Goal: Task Accomplishment & Management: Manage account settings

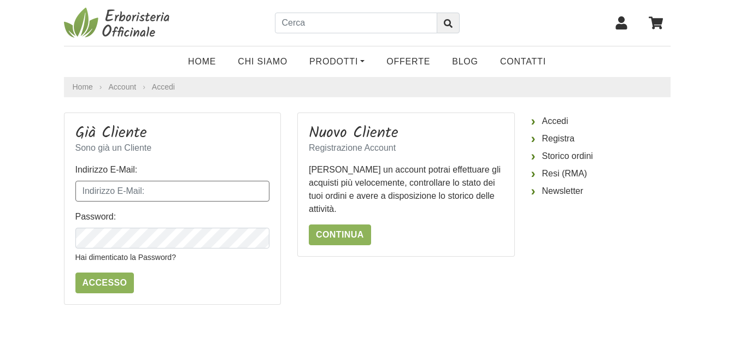
click at [164, 192] on input "Indirizzo E-Mail:" at bounding box center [172, 191] width 194 height 21
type input "[PERSON_NAME][EMAIL_ADDRESS][DOMAIN_NAME]"
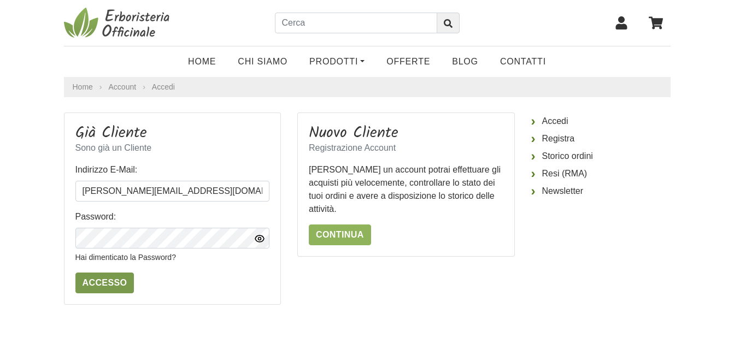
click at [94, 278] on input "Accesso" at bounding box center [104, 283] width 59 height 21
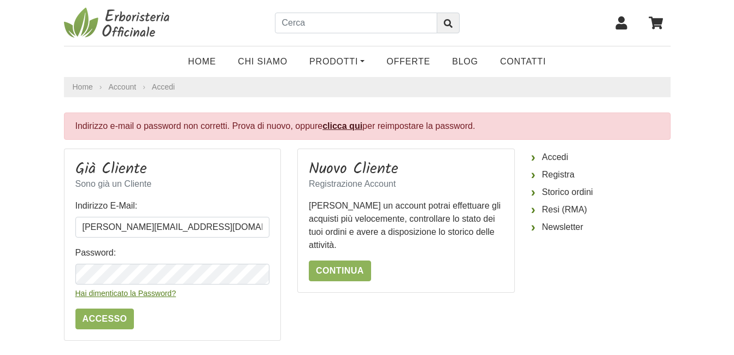
click at [143, 291] on link "Hai dimenticato la Password?" at bounding box center [125, 293] width 101 height 9
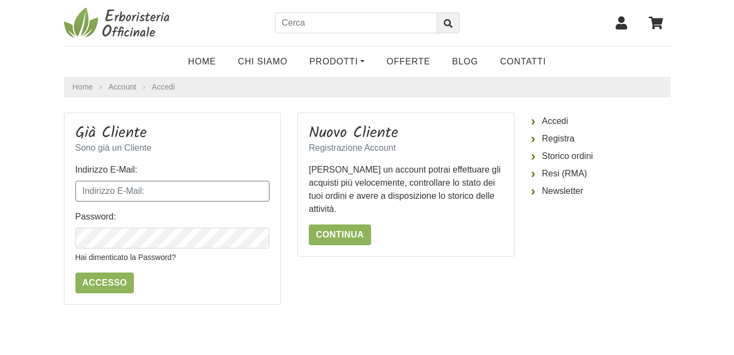
click at [169, 193] on input "Indirizzo E-Mail:" at bounding box center [172, 191] width 194 height 21
type input "[PERSON_NAME][EMAIL_ADDRESS][DOMAIN_NAME]"
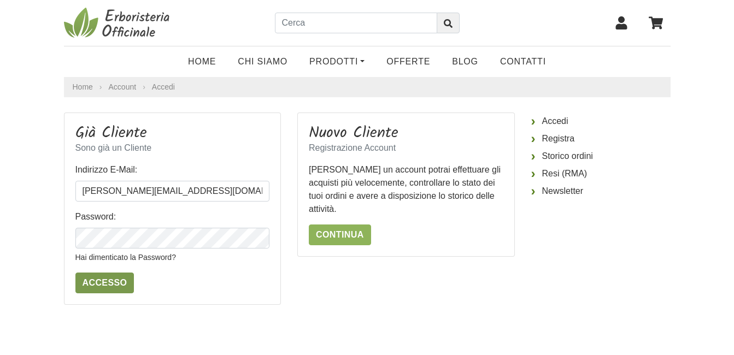
click at [98, 283] on input "Accesso" at bounding box center [104, 283] width 59 height 21
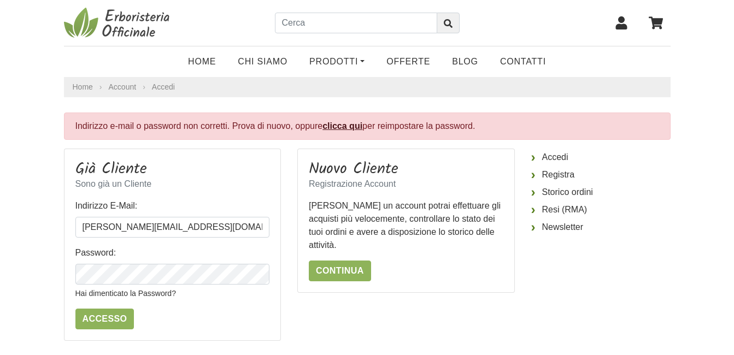
click at [346, 127] on link "clicca qui" at bounding box center [342, 125] width 40 height 9
